Goal: Information Seeking & Learning: Learn about a topic

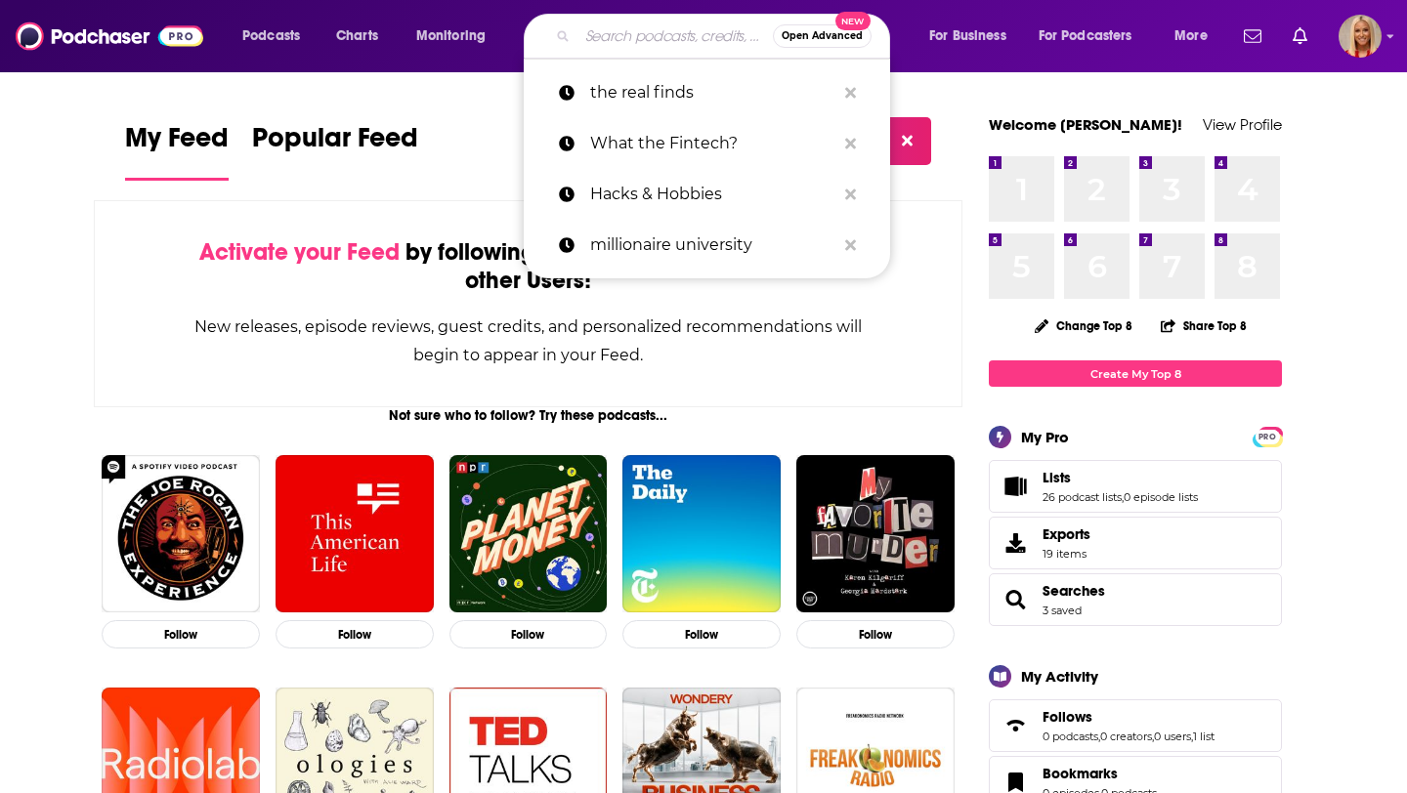
click at [587, 40] on input "Search podcasts, credits, & more..." at bounding box center [674, 36] width 195 height 31
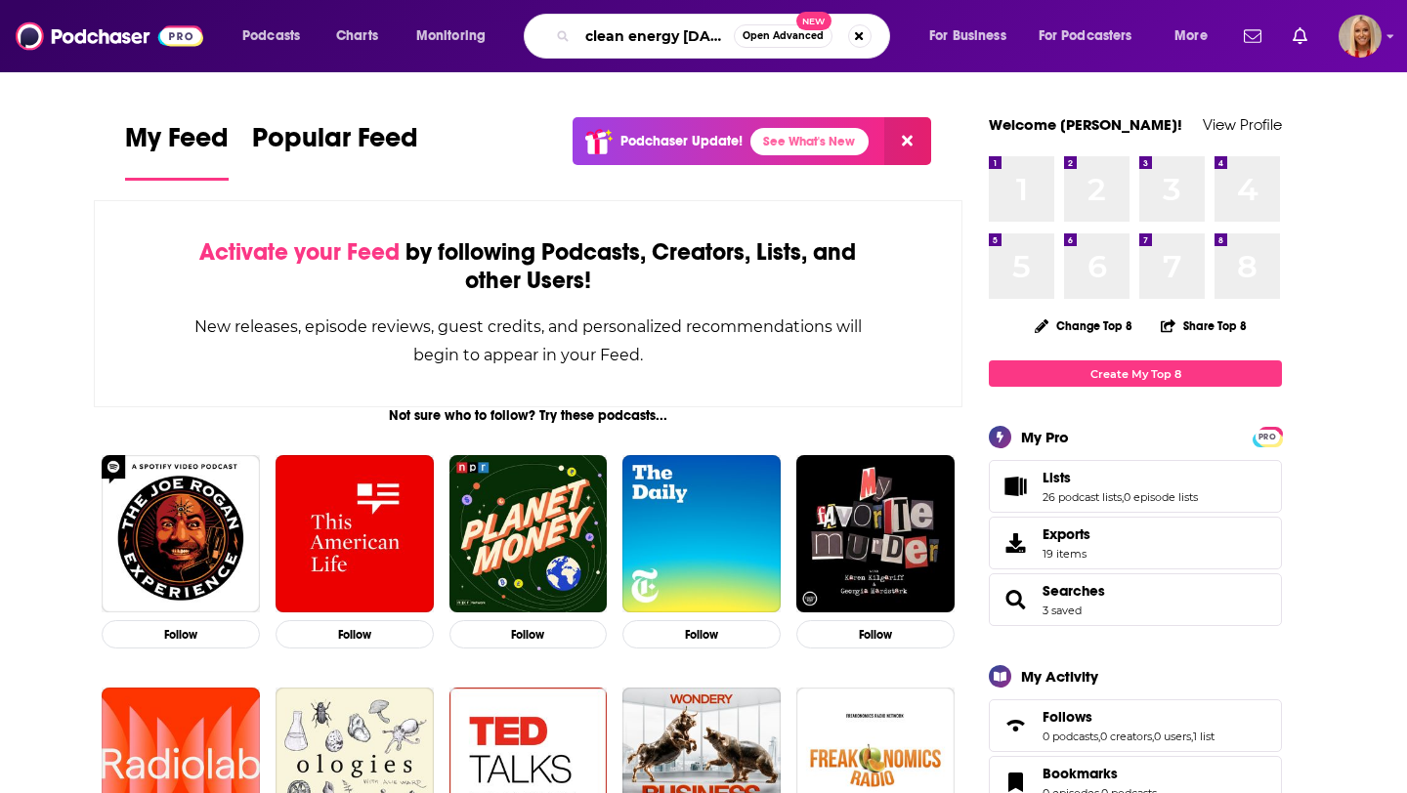
type input "clean energy [DATE]"
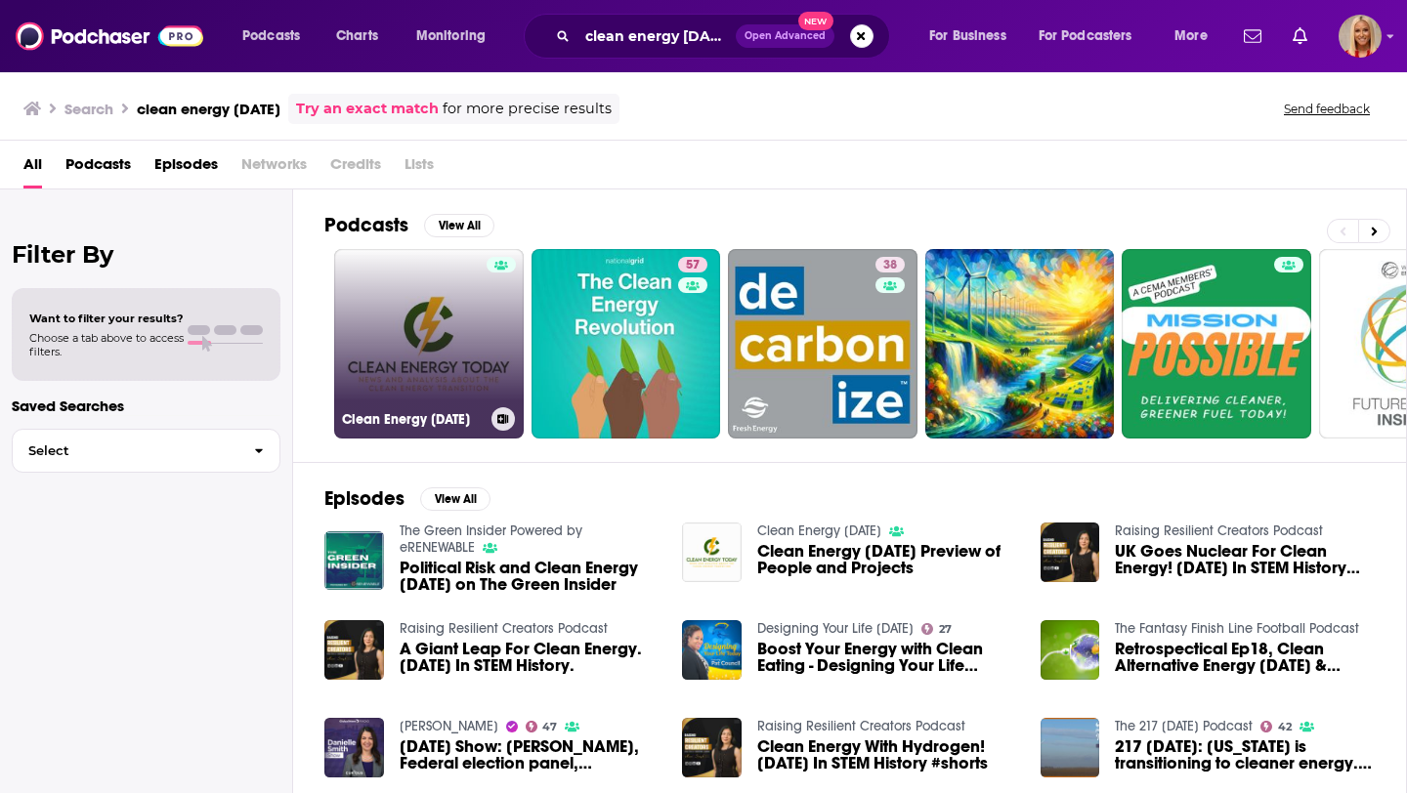
click at [417, 327] on link "Clean Energy [DATE]" at bounding box center [429, 344] width 190 height 190
